Goal: Transaction & Acquisition: Purchase product/service

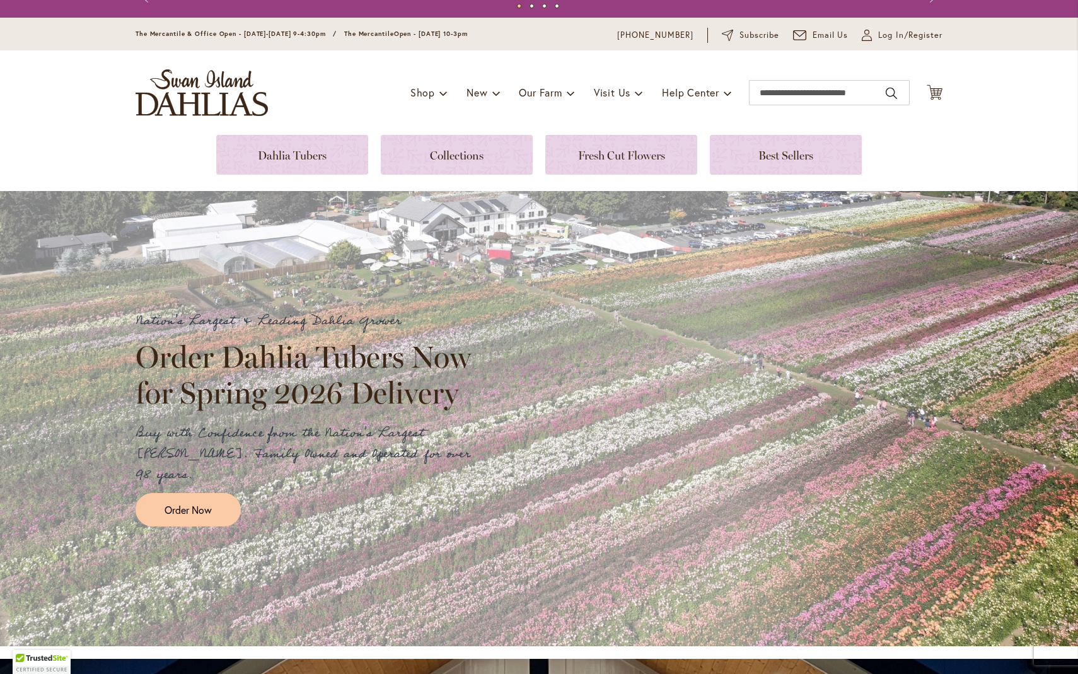
scroll to position [21, 0]
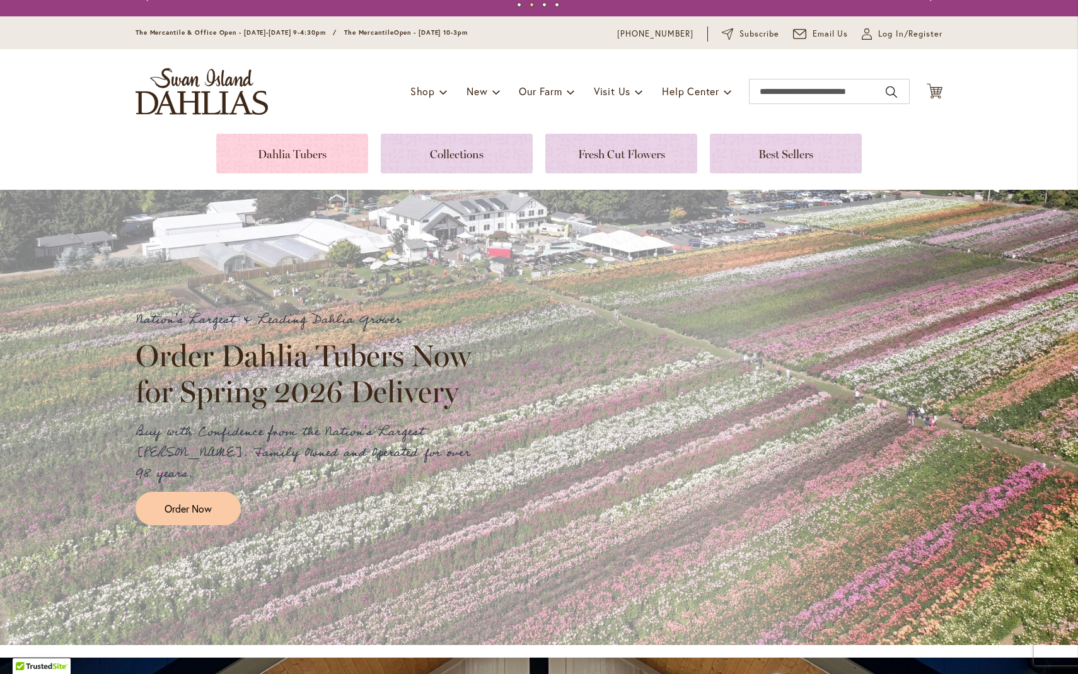
click at [275, 152] on link at bounding box center [292, 154] width 152 height 40
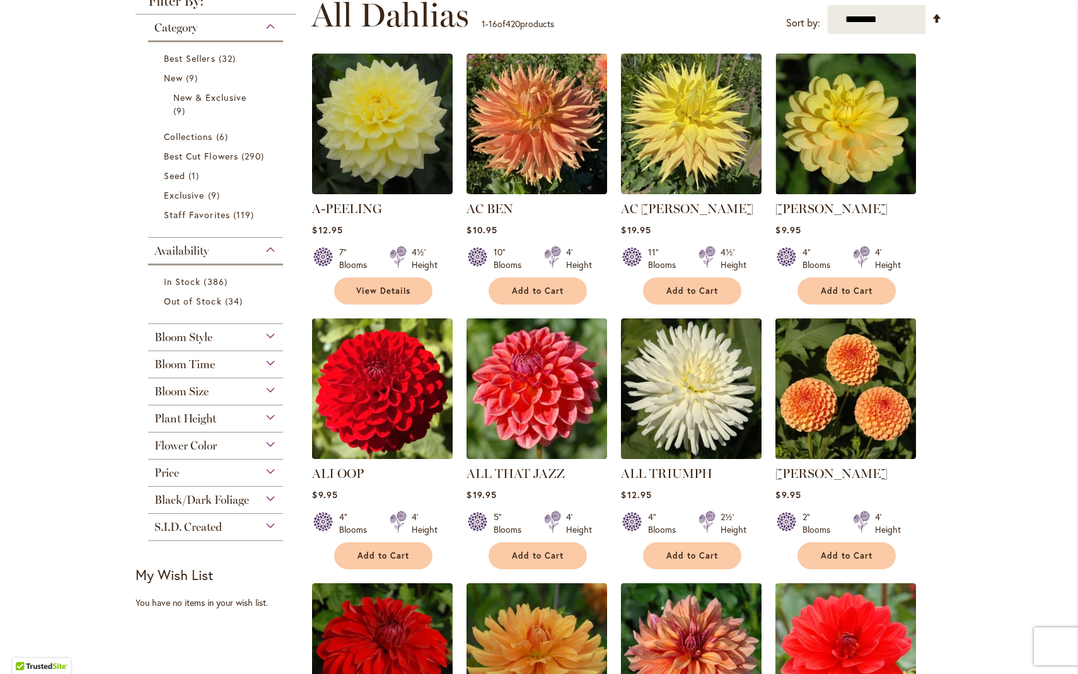
scroll to position [256, 0]
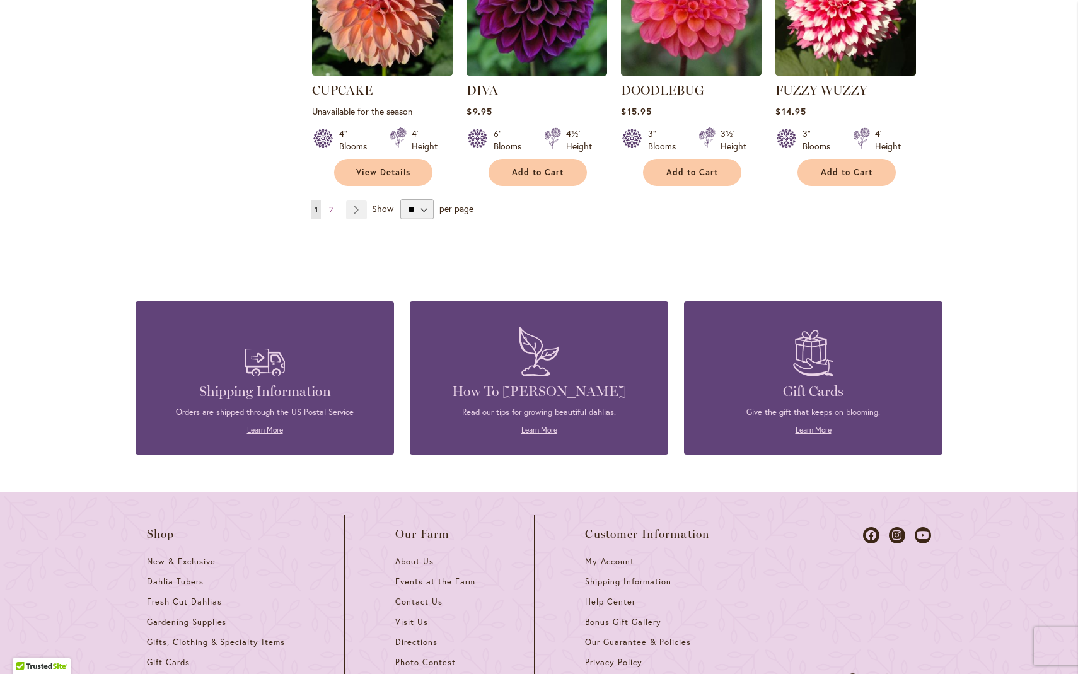
scroll to position [1166, 0]
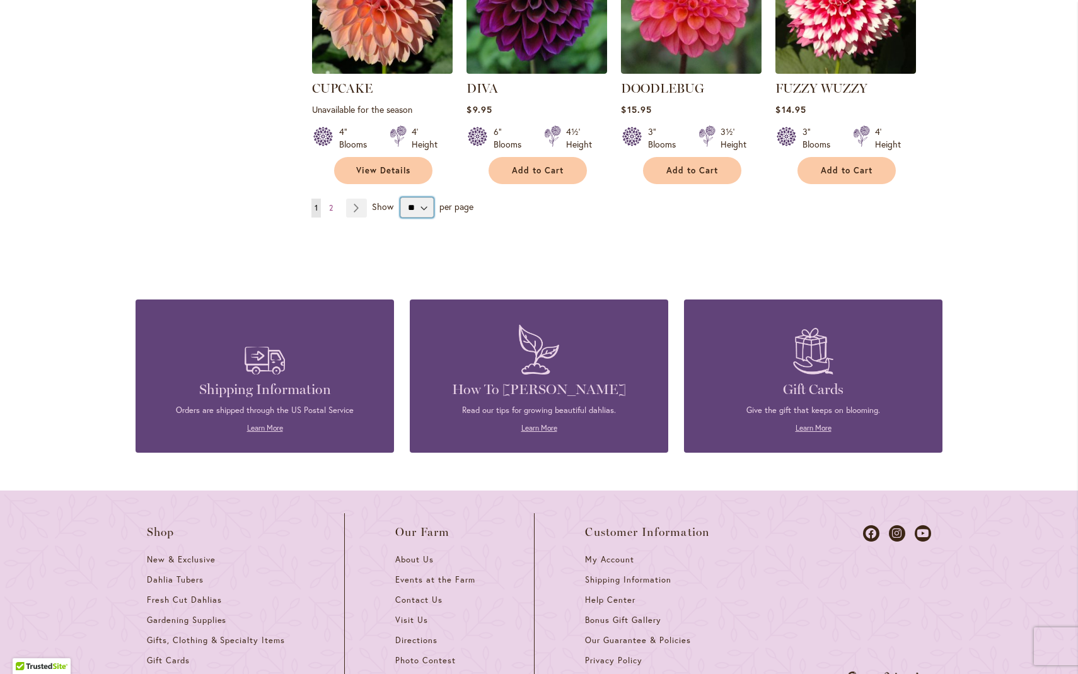
select select "**"
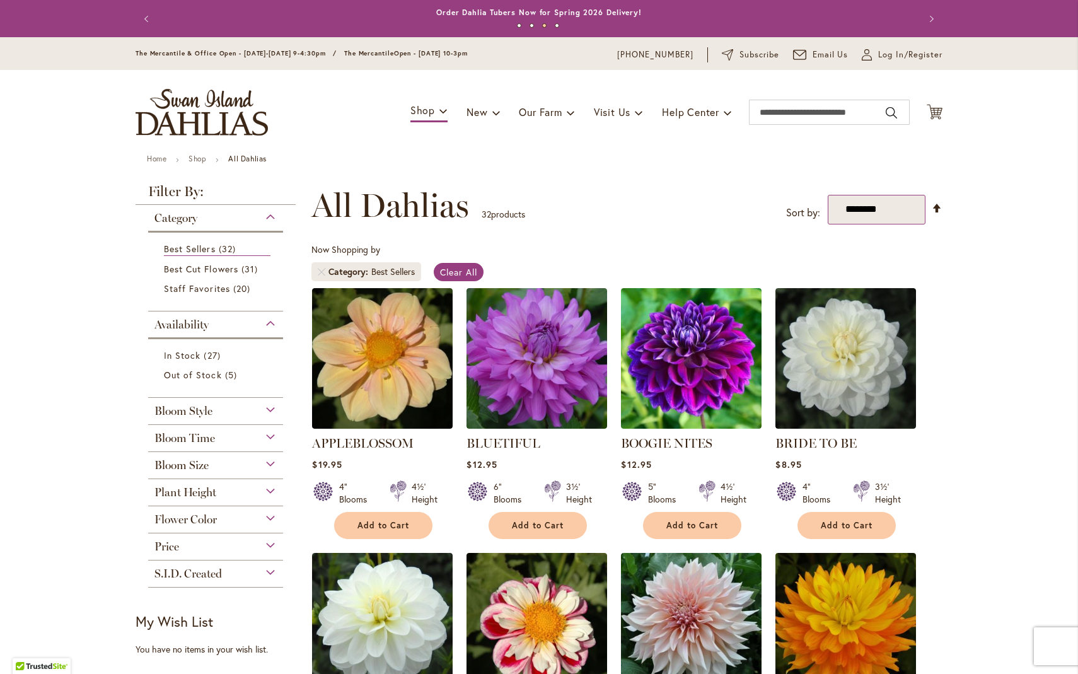
select select "****"
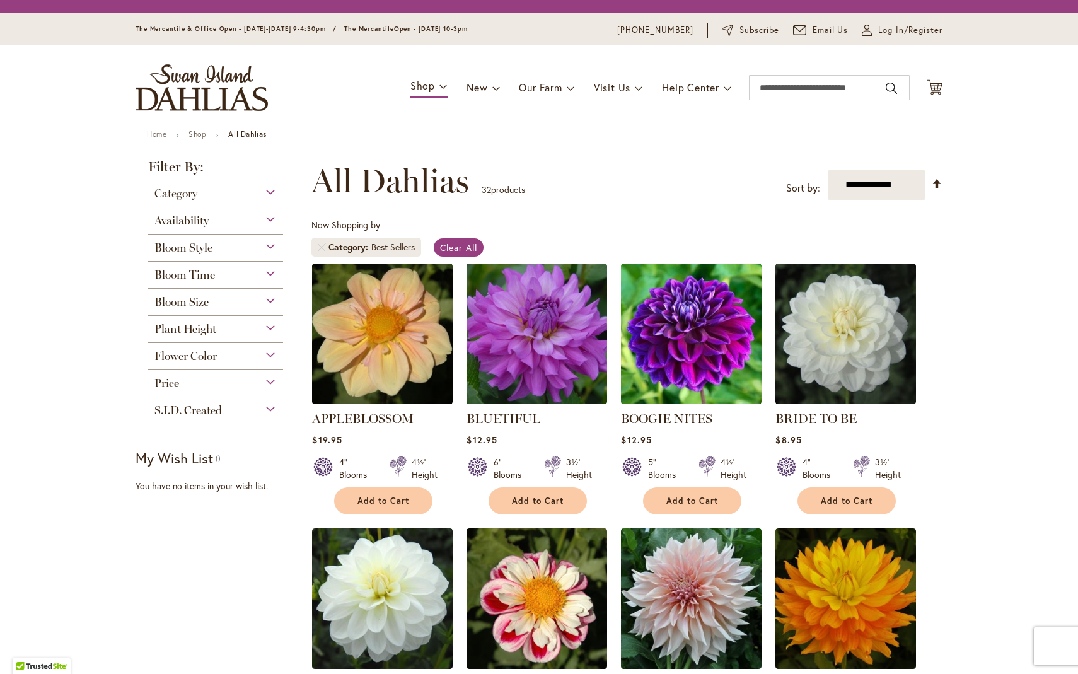
scroll to position [234, 0]
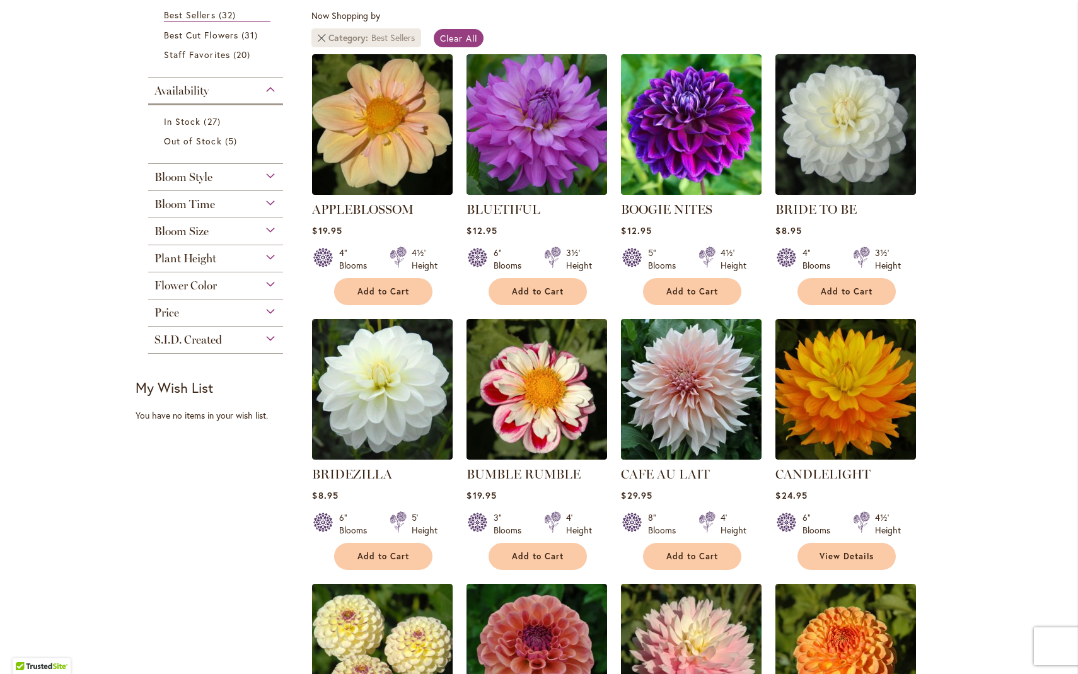
click at [318, 37] on link "Remove Category Best Sellers" at bounding box center [322, 38] width 8 height 8
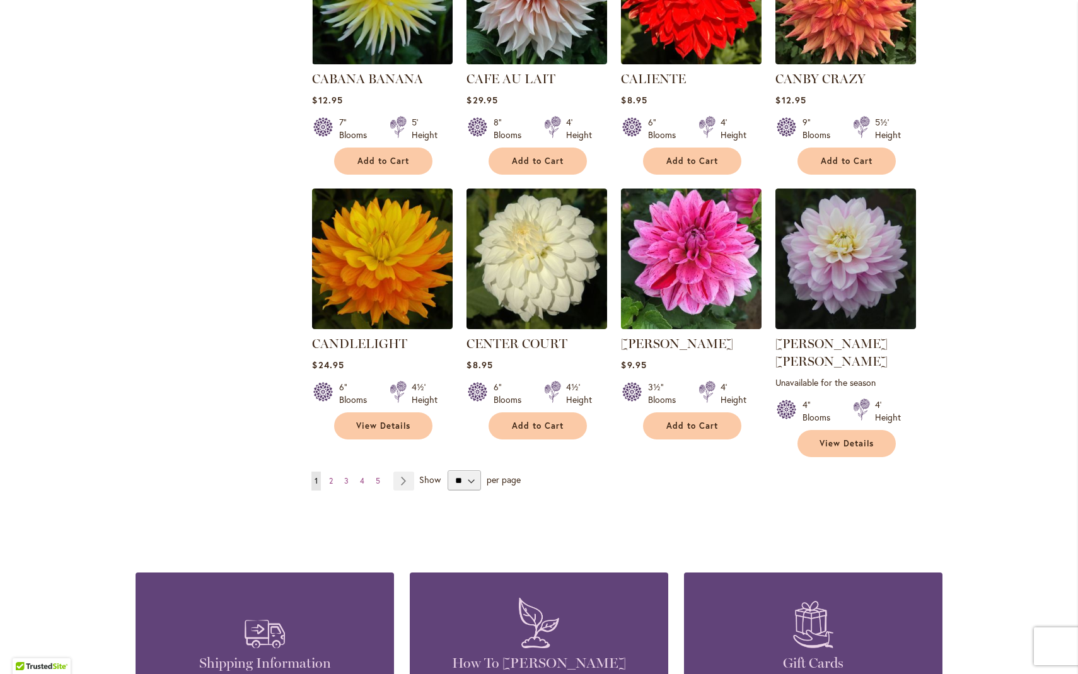
scroll to position [4150, 0]
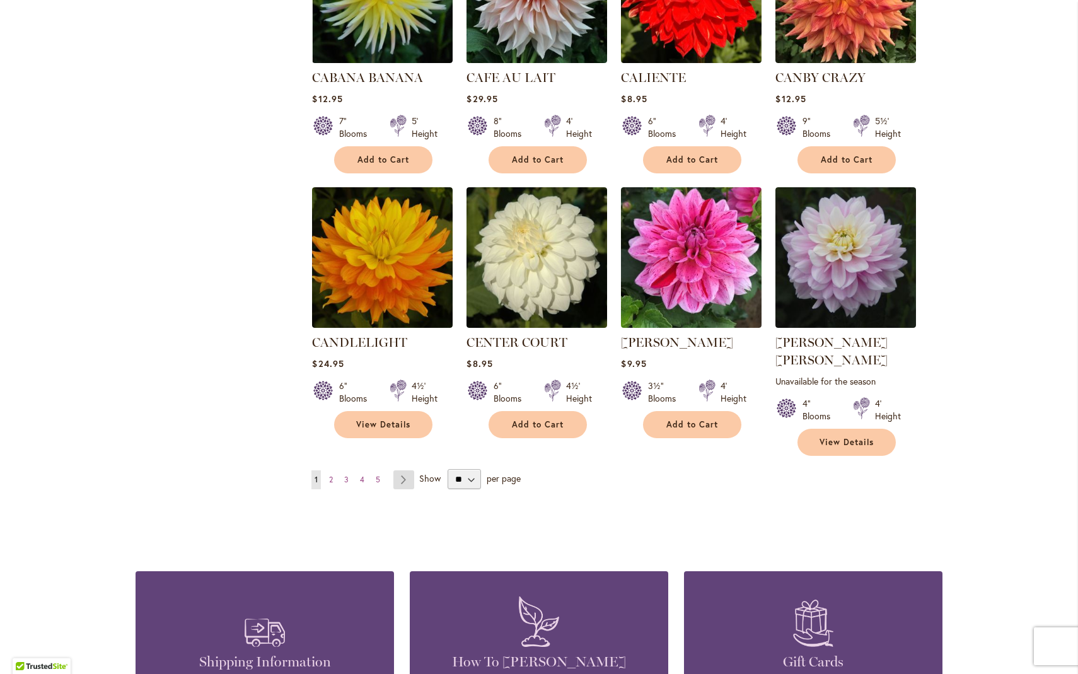
click at [399, 470] on link "Page Next" at bounding box center [403, 479] width 21 height 19
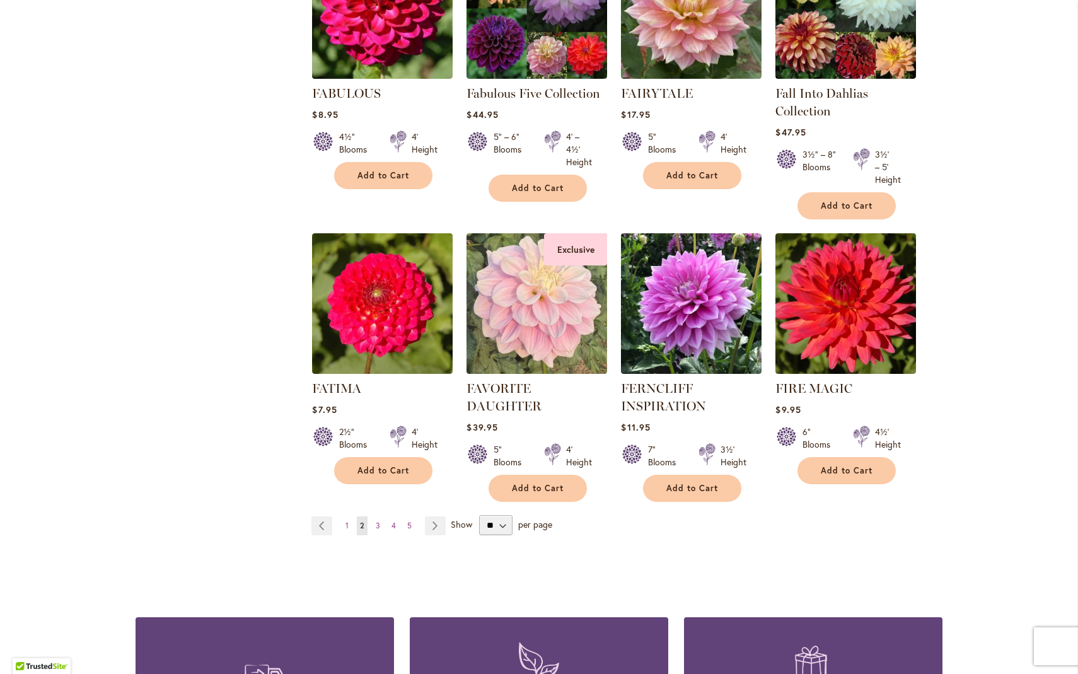
scroll to position [4219, 0]
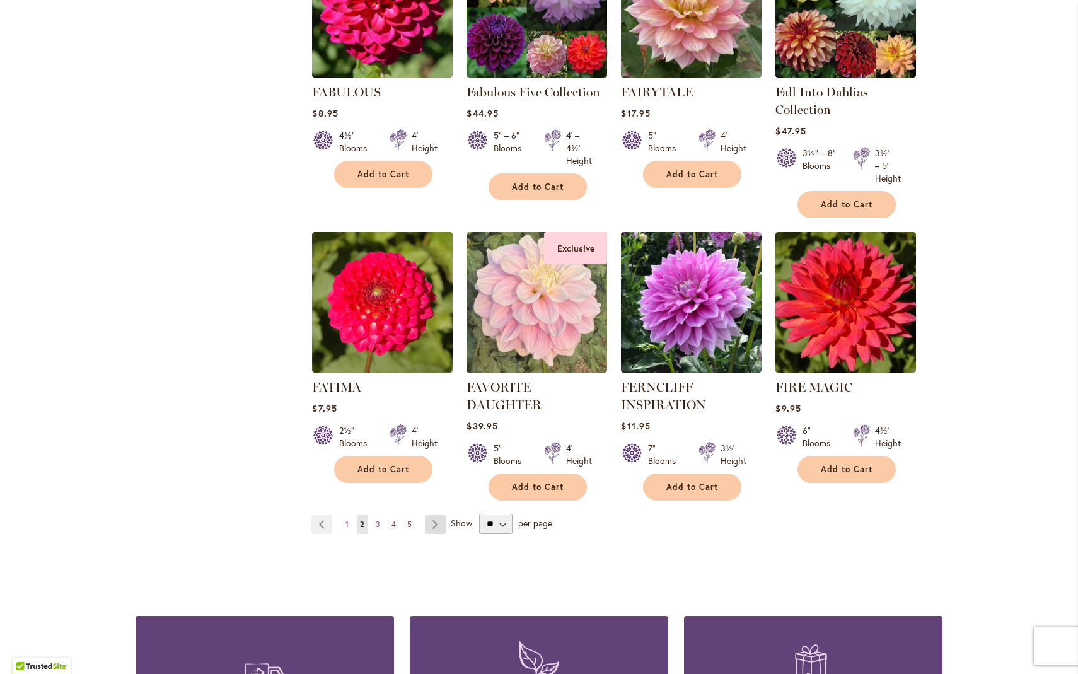
click at [431, 515] on link "Page Next" at bounding box center [435, 524] width 21 height 19
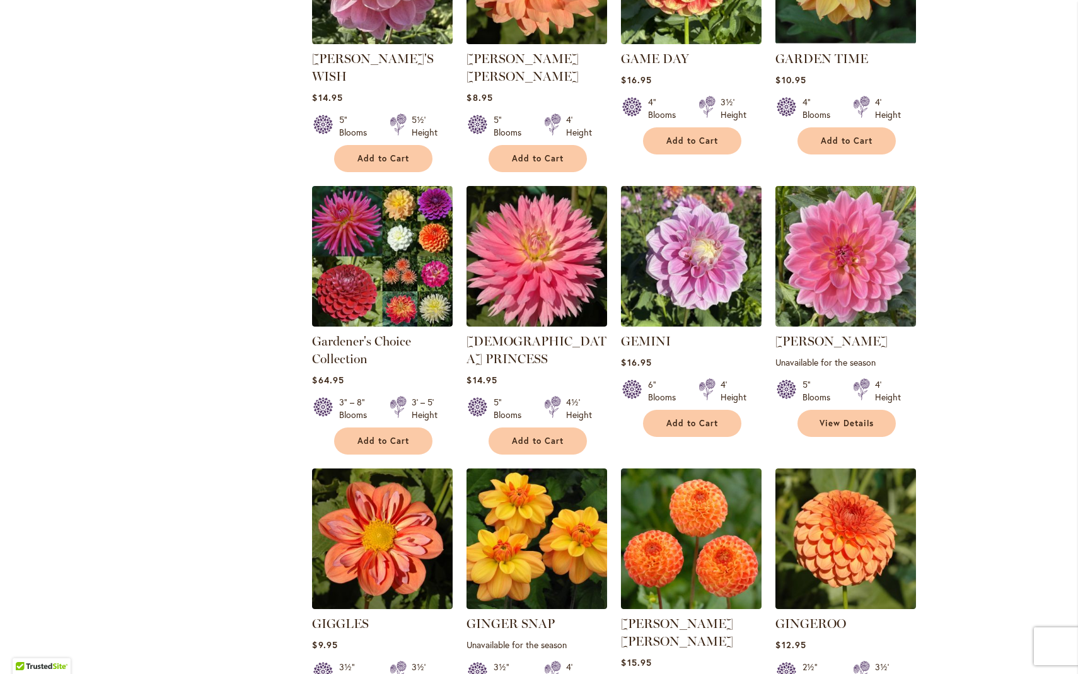
scroll to position [1239, 0]
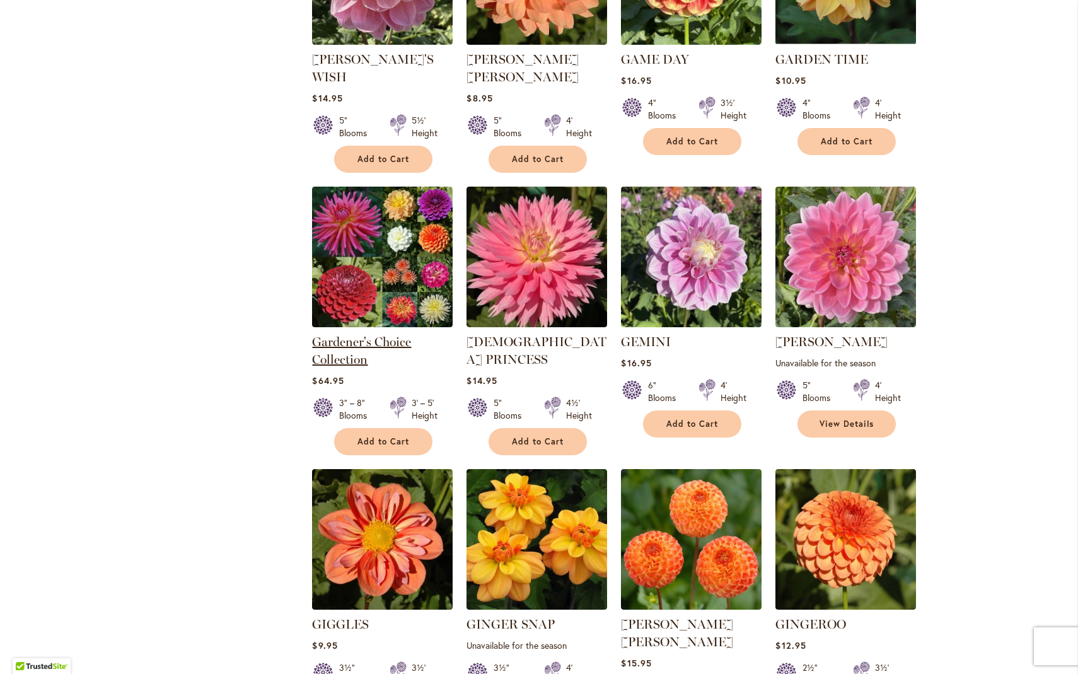
click at [352, 334] on link "Gardener's Choice Collection" at bounding box center [361, 350] width 99 height 33
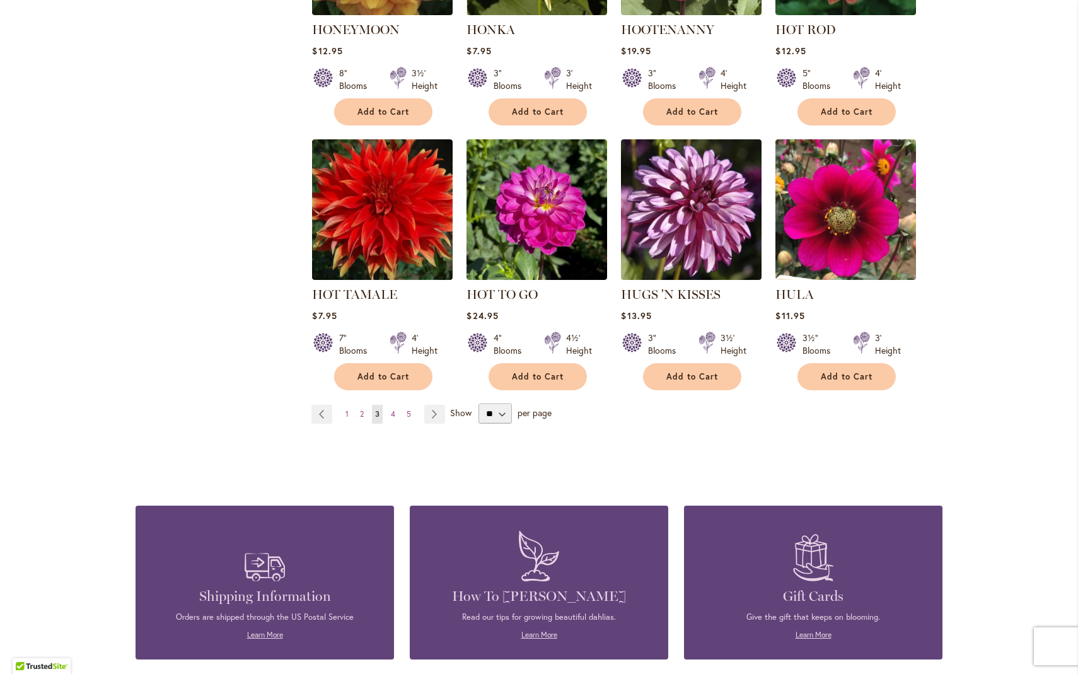
scroll to position [4300, 0]
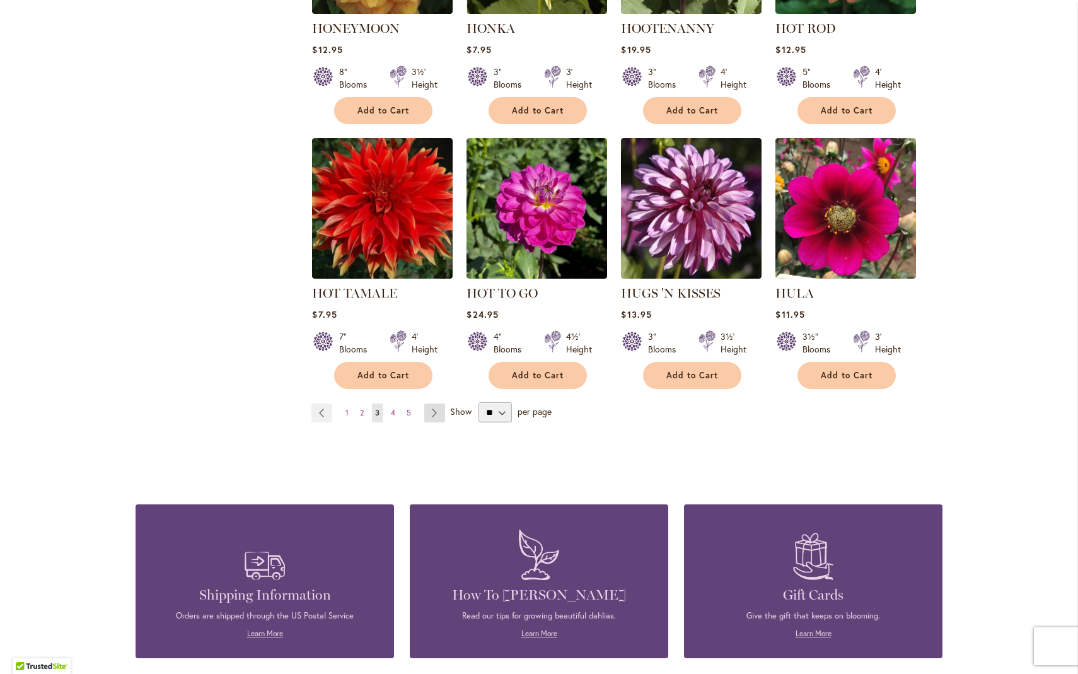
click at [428, 403] on link "Page Next" at bounding box center [434, 412] width 21 height 19
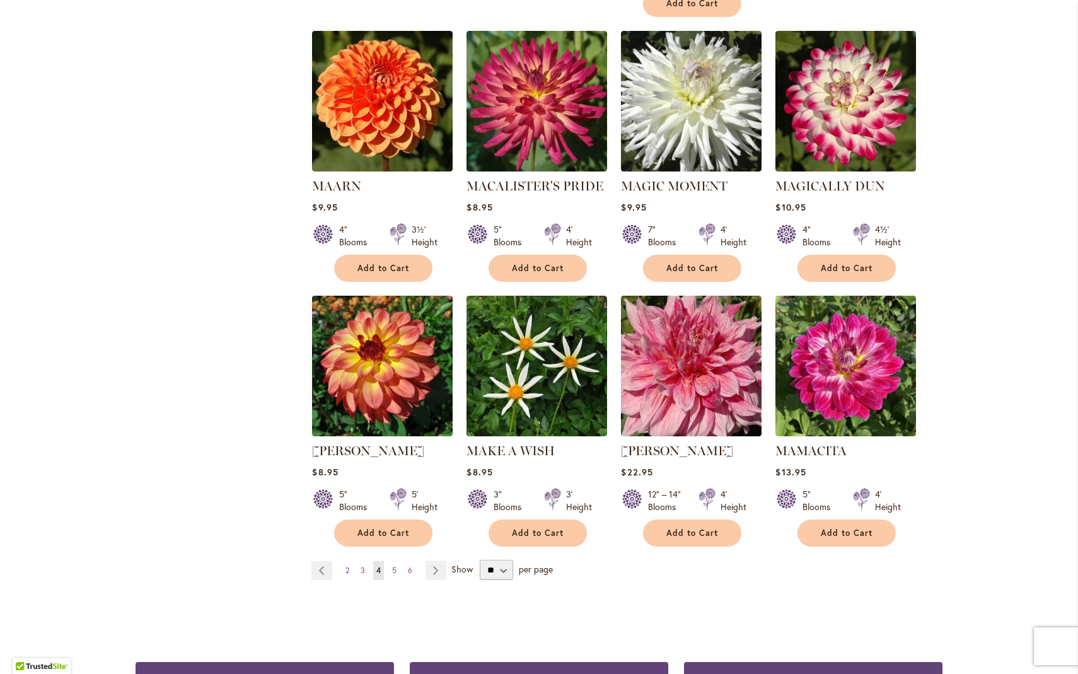
scroll to position [4114, 0]
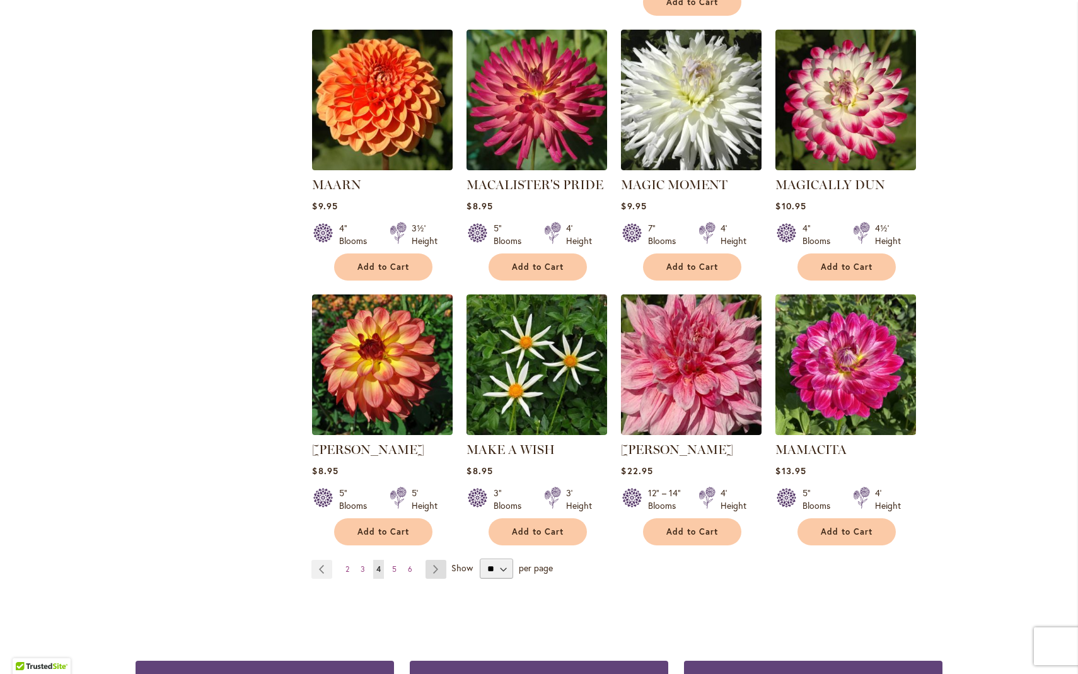
click at [430, 560] on link "Page Next" at bounding box center [435, 569] width 21 height 19
